Goal: Task Accomplishment & Management: Manage account settings

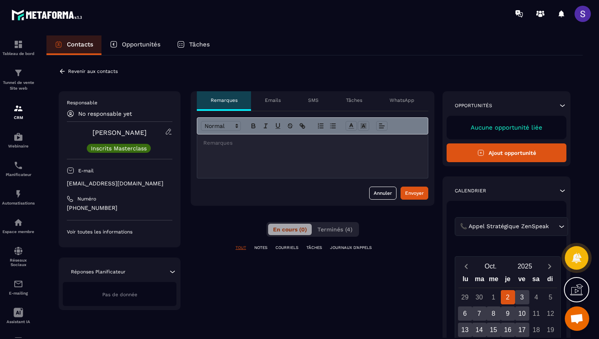
click at [61, 71] on icon at bounding box center [62, 71] width 5 height 4
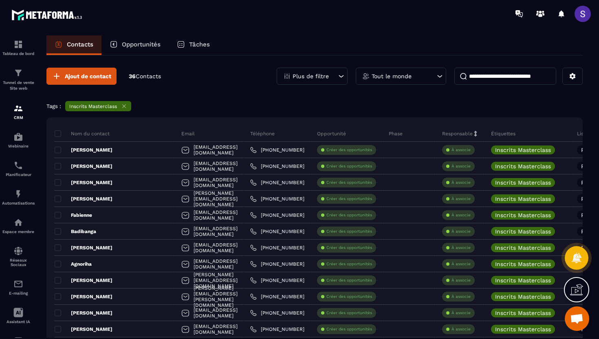
click at [322, 81] on div "Plus de filtre" at bounding box center [312, 76] width 71 height 17
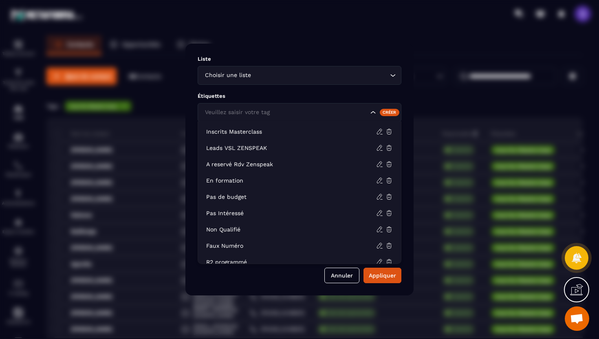
click at [298, 114] on input "Search for option" at bounding box center [285, 112] width 165 height 9
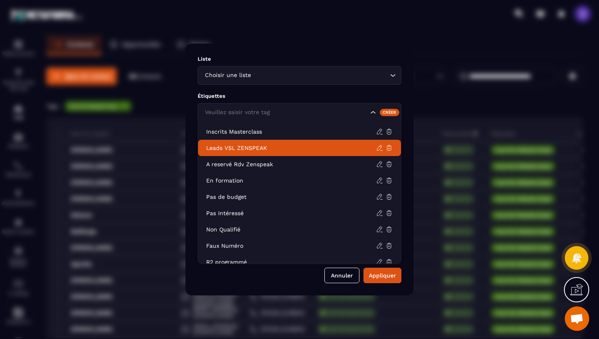
click at [253, 146] on p "Leads VSL ZENSPEAK" at bounding box center [291, 148] width 170 height 8
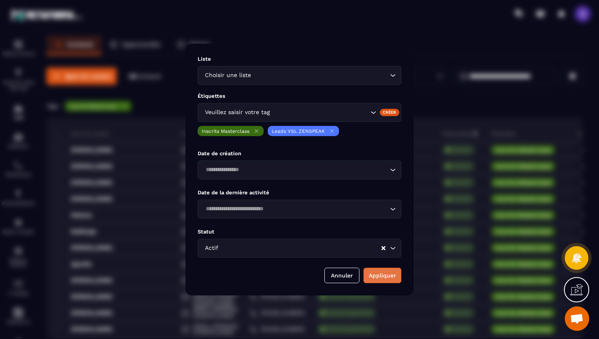
click at [381, 277] on button "Appliquer" at bounding box center [382, 275] width 38 height 15
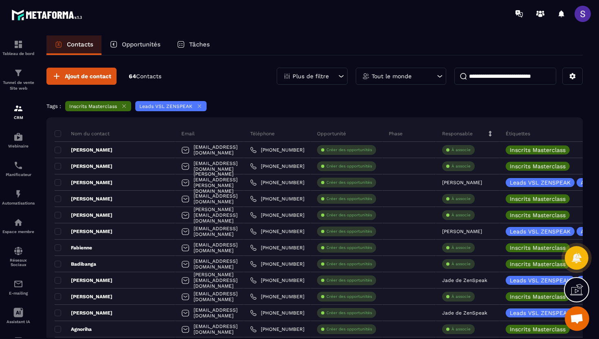
click at [585, 13] on span at bounding box center [582, 14] width 16 height 16
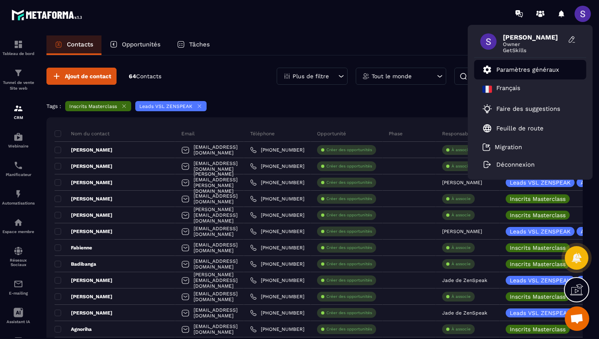
click at [515, 72] on p "Paramètres généraux" at bounding box center [527, 69] width 63 height 7
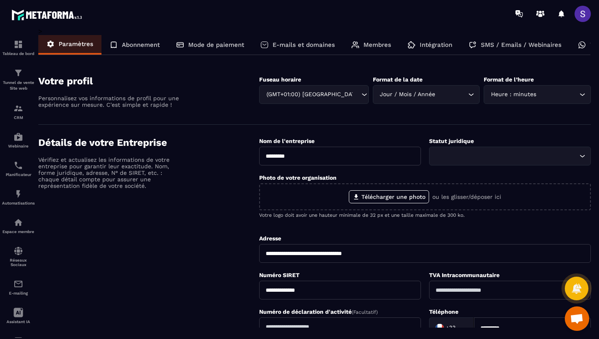
scroll to position [0, 37]
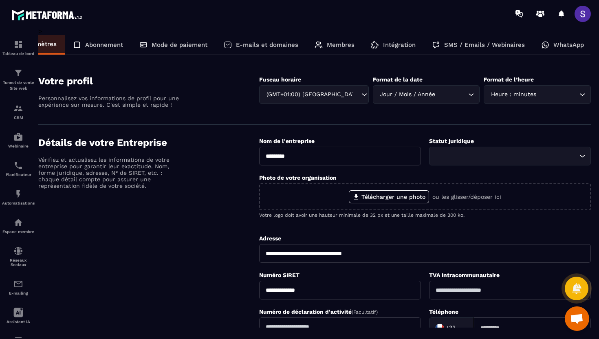
click at [557, 47] on p "WhatsApp" at bounding box center [568, 44] width 31 height 7
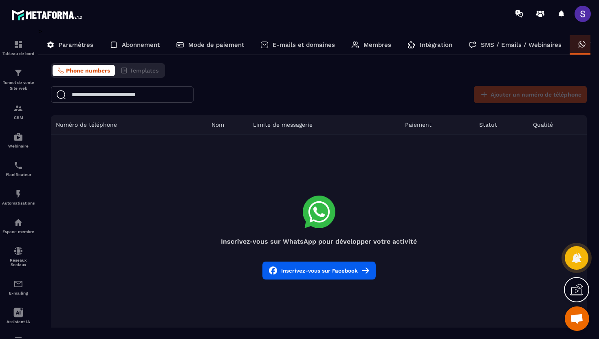
click at [306, 269] on button "Inscrivez-vous sur Facebook" at bounding box center [318, 270] width 113 height 18
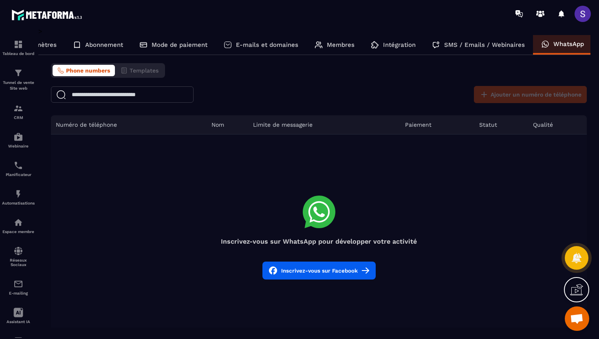
click at [487, 46] on p "SMS / Emails / Webinaires" at bounding box center [484, 44] width 81 height 7
